Goal: Browse casually

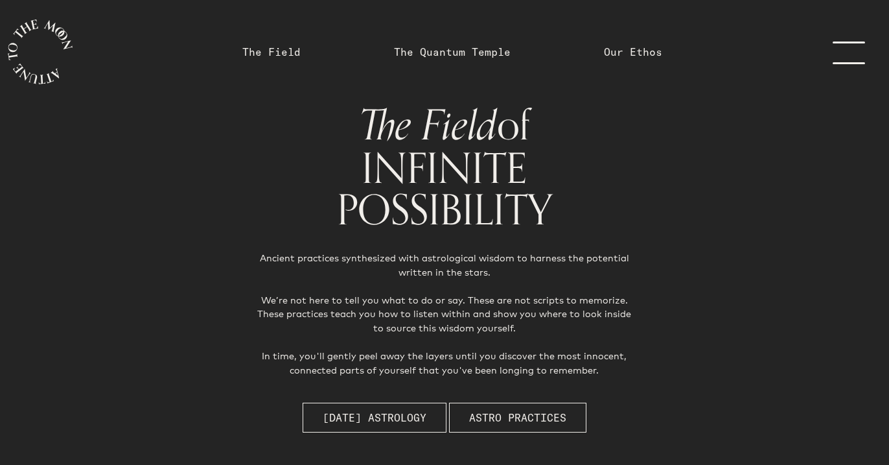
click at [626, 165] on h1 "The Field of INFINITE POSSIBILITY" at bounding box center [444, 167] width 423 height 126
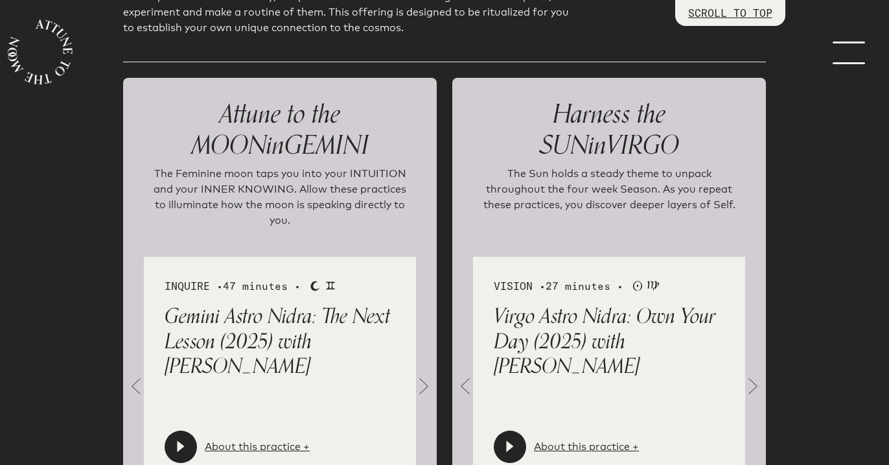
scroll to position [1409, 0]
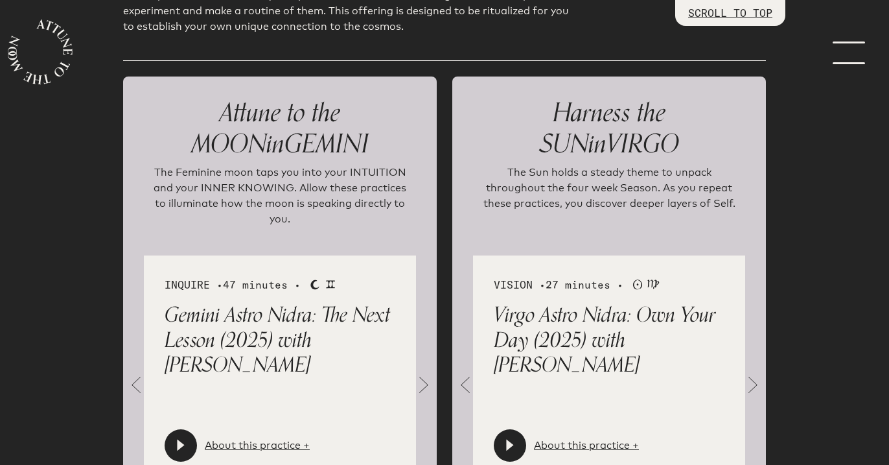
click at [420, 371] on span at bounding box center [424, 384] width 26 height 26
click at [424, 371] on span at bounding box center [424, 384] width 26 height 26
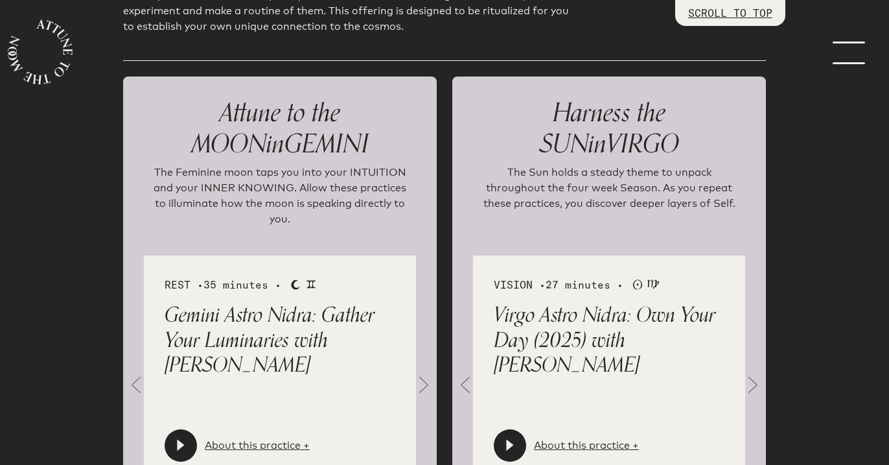
click at [424, 371] on span at bounding box center [424, 384] width 26 height 26
click at [753, 371] on span at bounding box center [753, 384] width 26 height 26
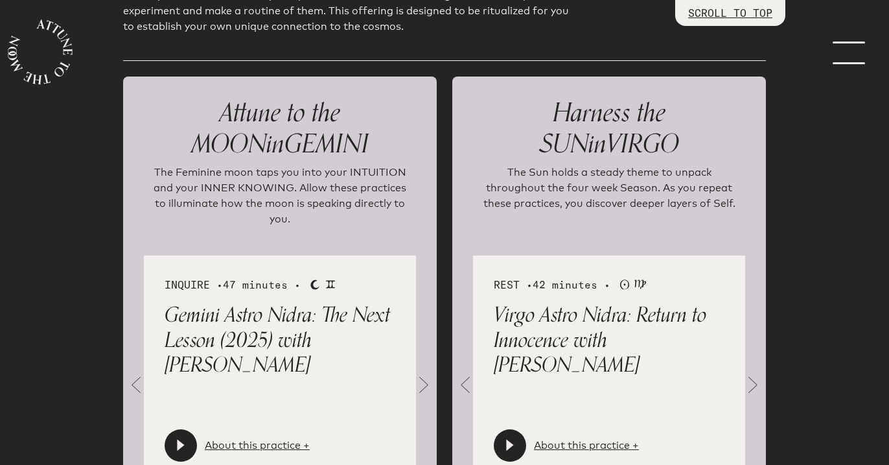
click at [522, 429] on div at bounding box center [510, 445] width 32 height 32
